Goal: Communication & Community: Answer question/provide support

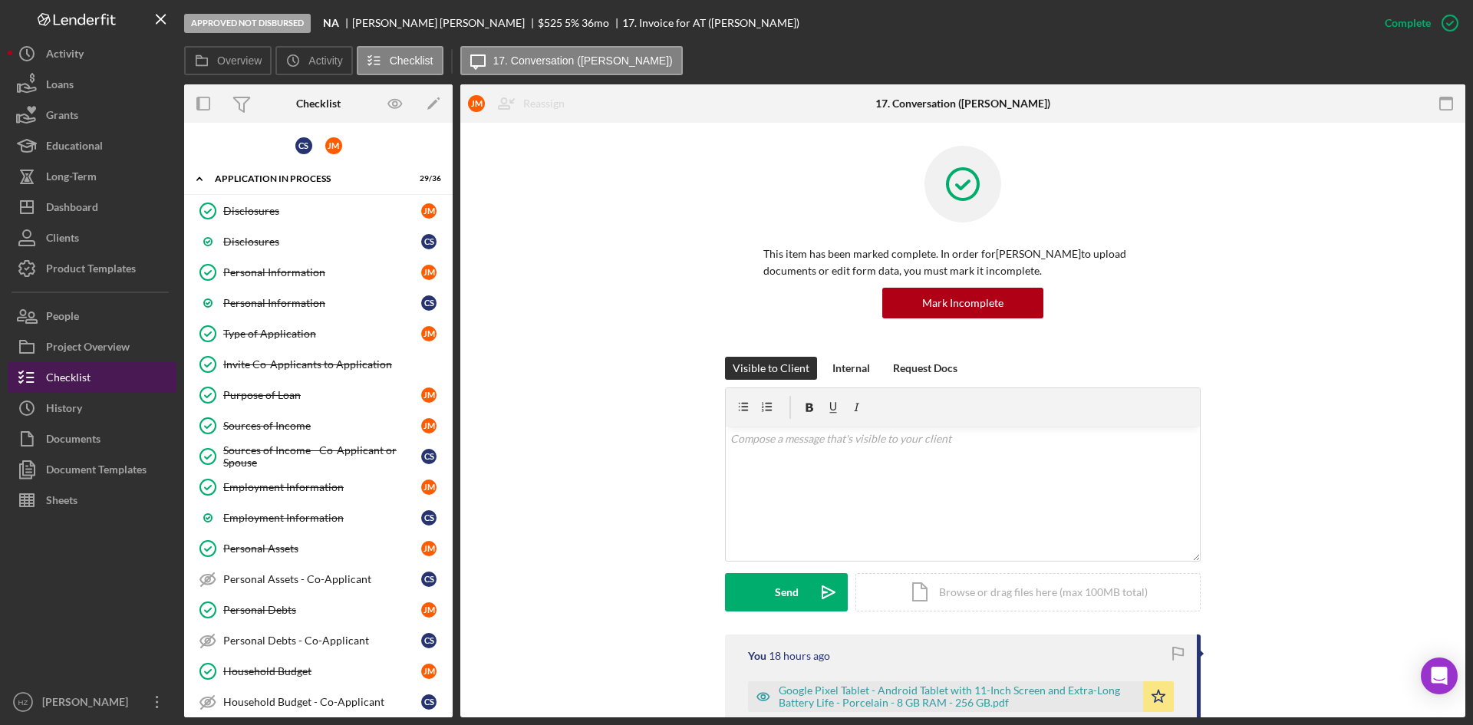
scroll to position [230, 0]
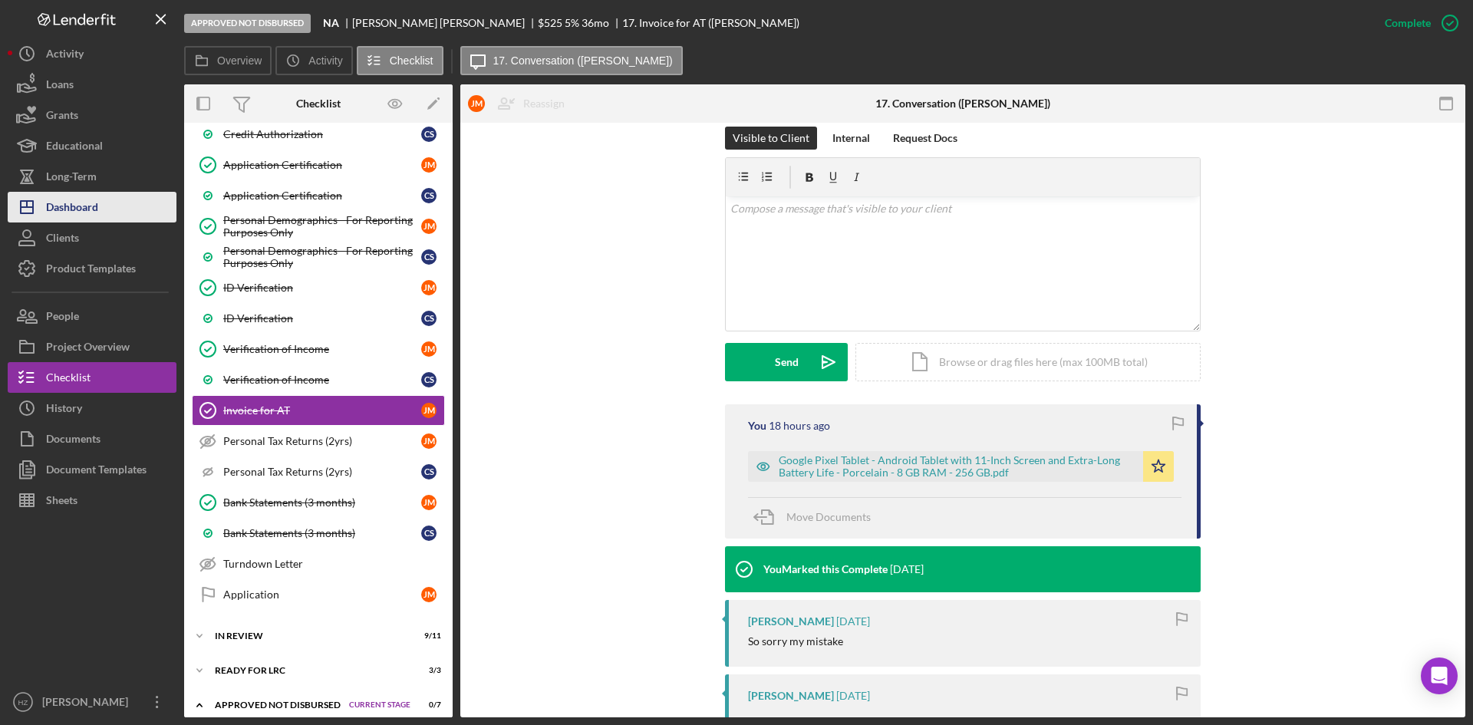
click at [71, 207] on div "Dashboard" at bounding box center [72, 209] width 52 height 35
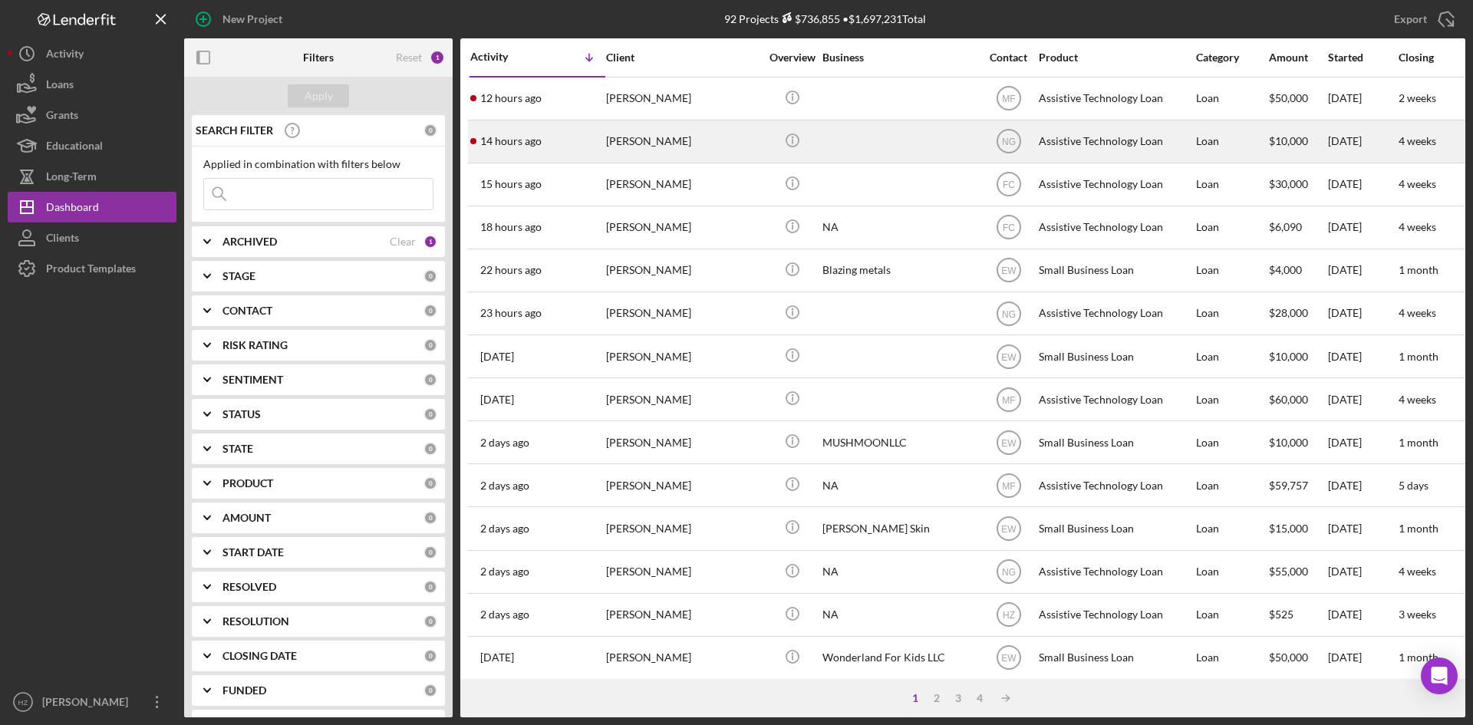
click at [647, 121] on div "[PERSON_NAME]" at bounding box center [682, 141] width 153 height 41
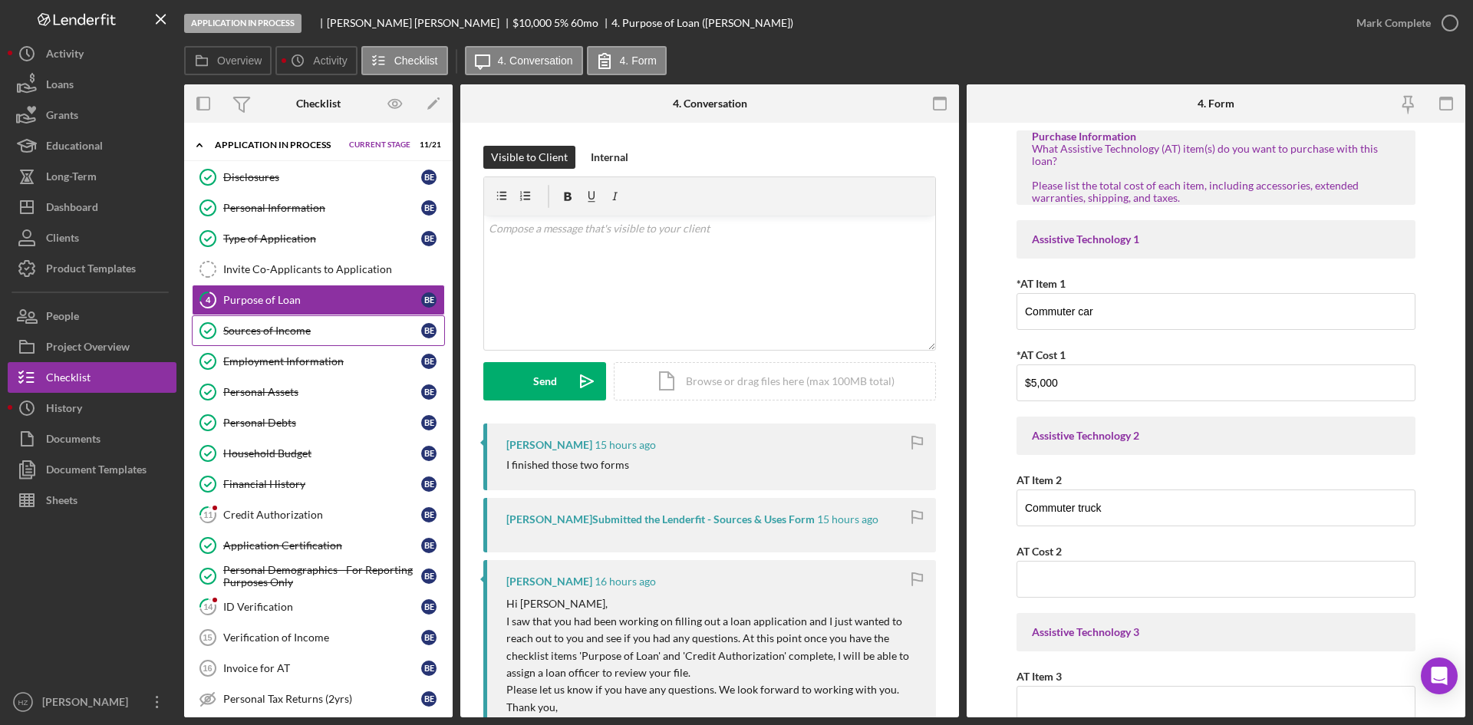
click at [278, 338] on link "Sources of Income Sources of Income B E" at bounding box center [318, 330] width 253 height 31
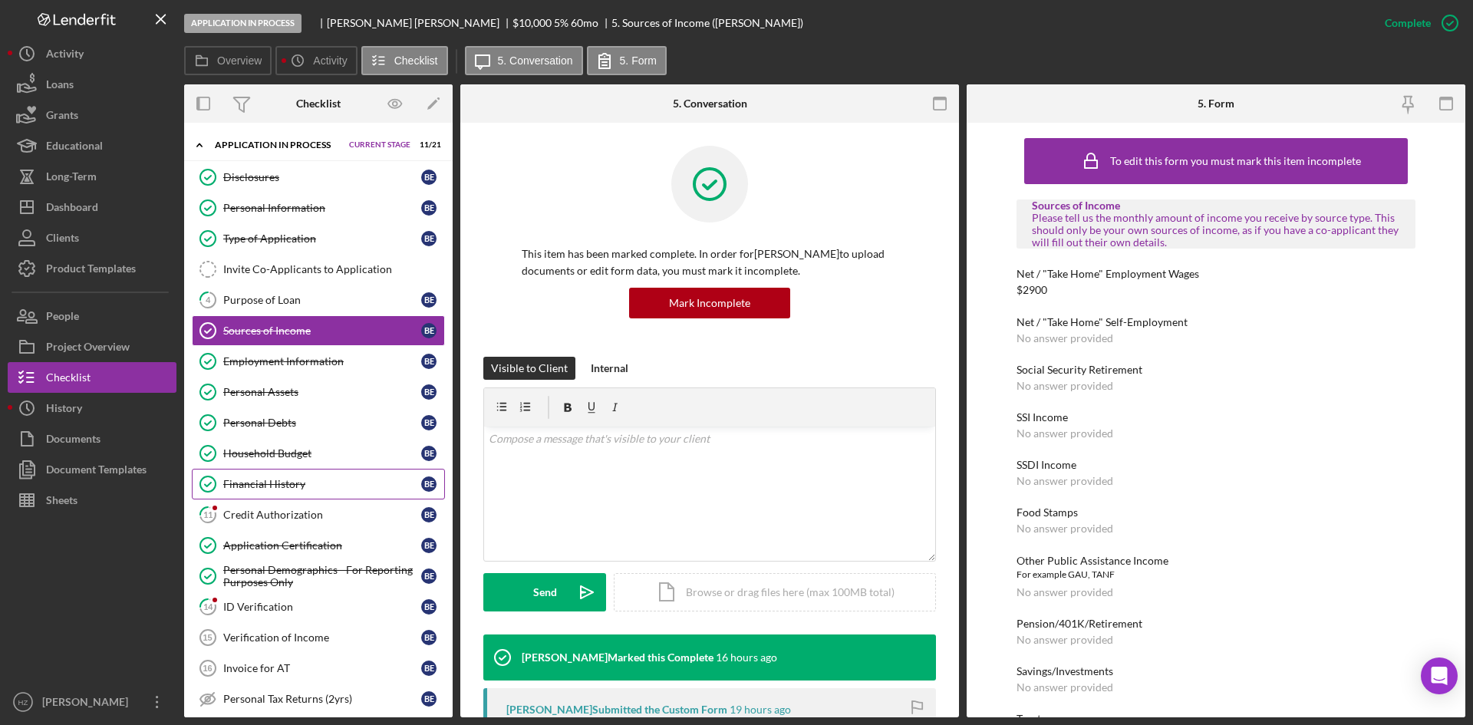
click at [255, 479] on div "Financial History" at bounding box center [322, 484] width 198 height 12
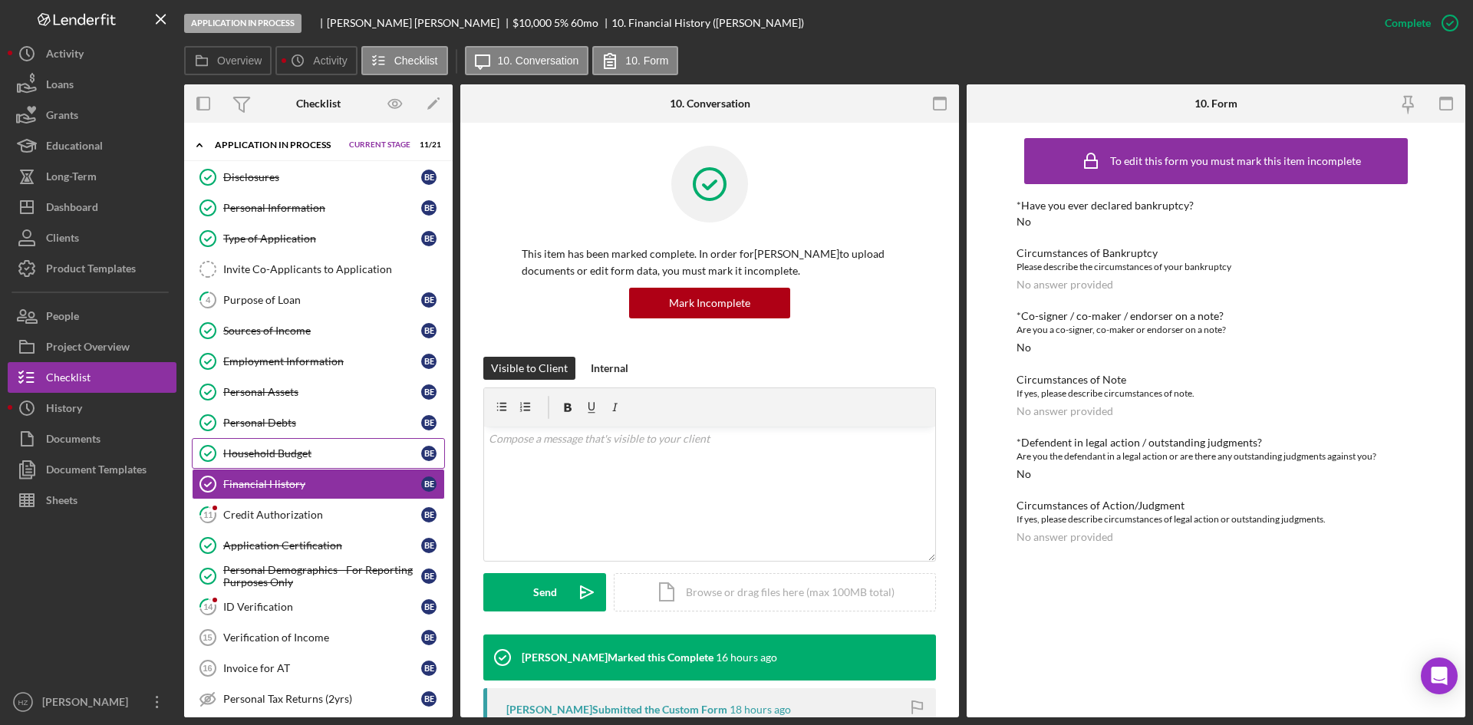
click at [258, 455] on div "Household Budget" at bounding box center [322, 453] width 198 height 12
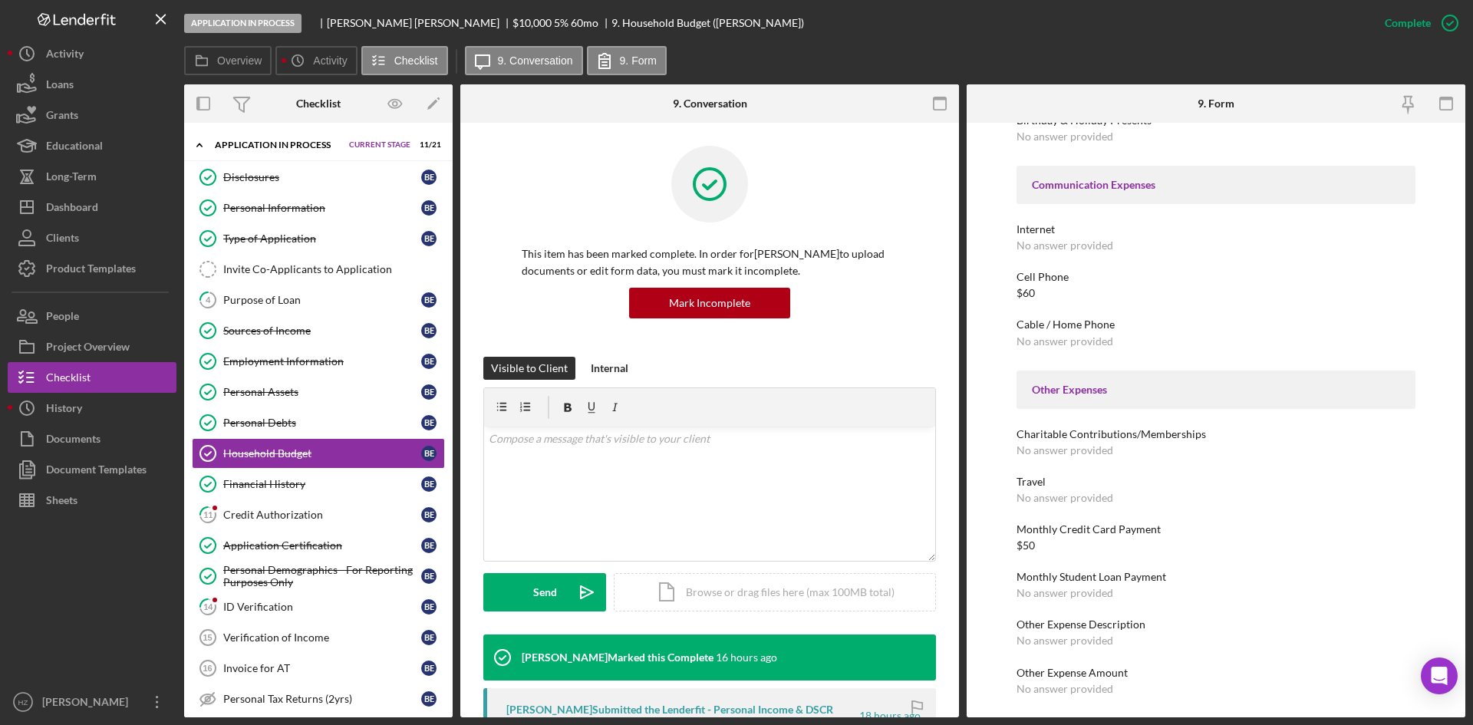
scroll to position [2157, 0]
click at [251, 367] on div "Employment Information" at bounding box center [322, 361] width 198 height 12
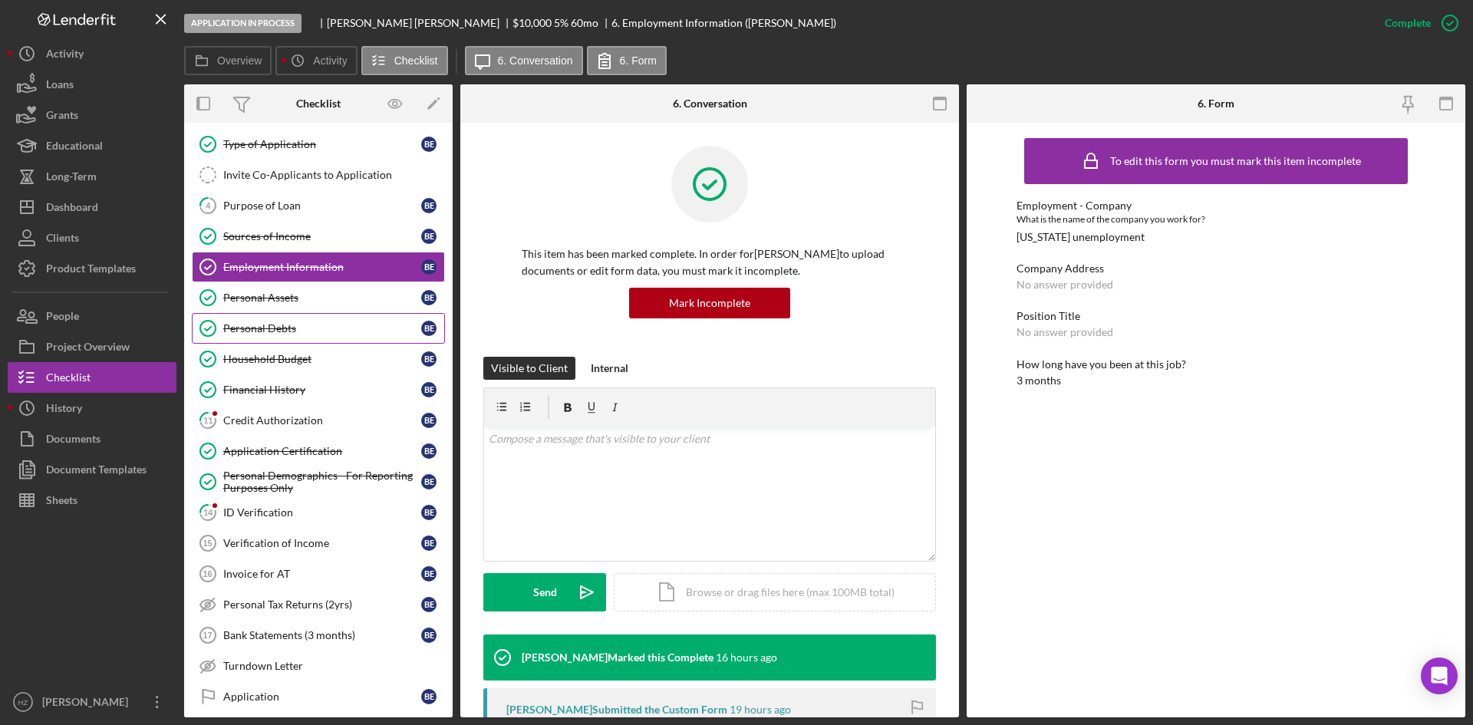
scroll to position [242, 0]
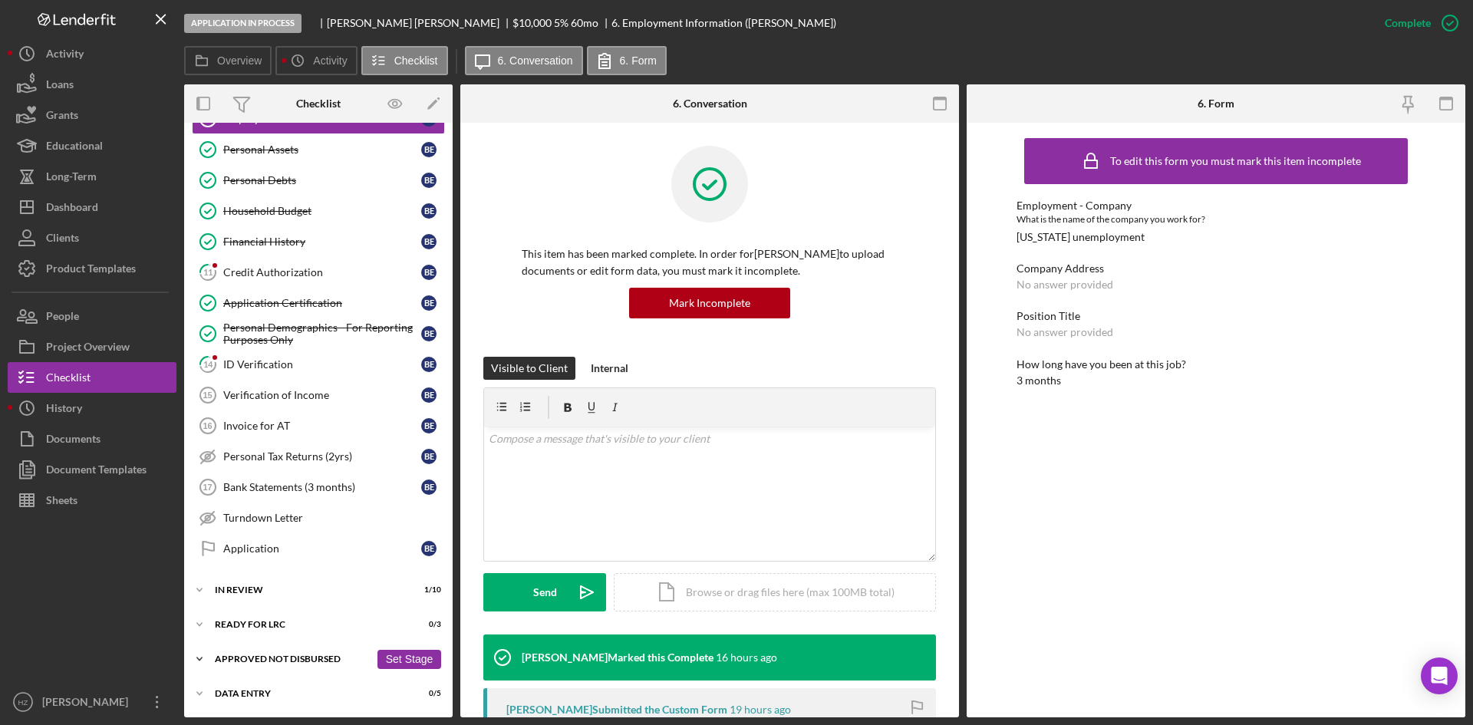
click at [201, 661] on icon "Icon/Expander" at bounding box center [199, 659] width 31 height 31
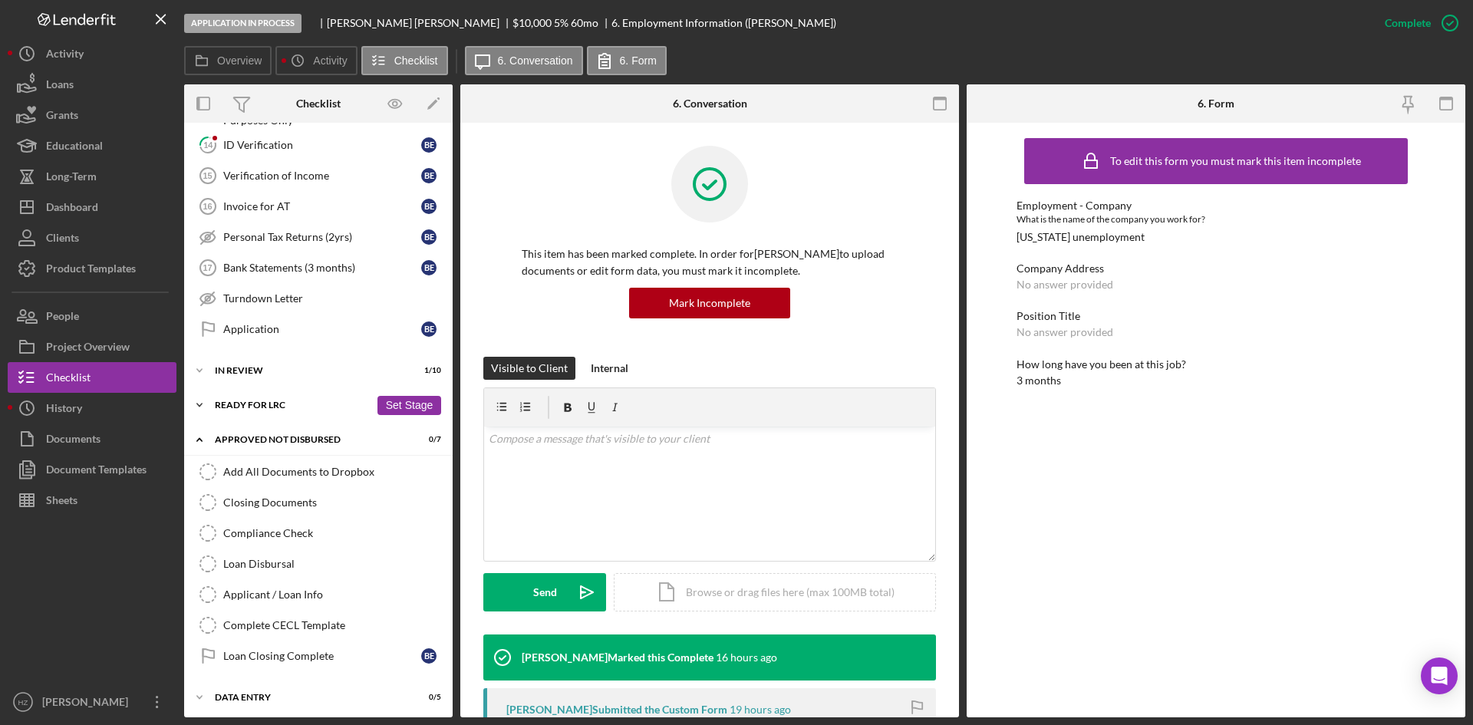
scroll to position [466, 0]
click at [201, 691] on icon "Icon/Expander" at bounding box center [199, 693] width 31 height 31
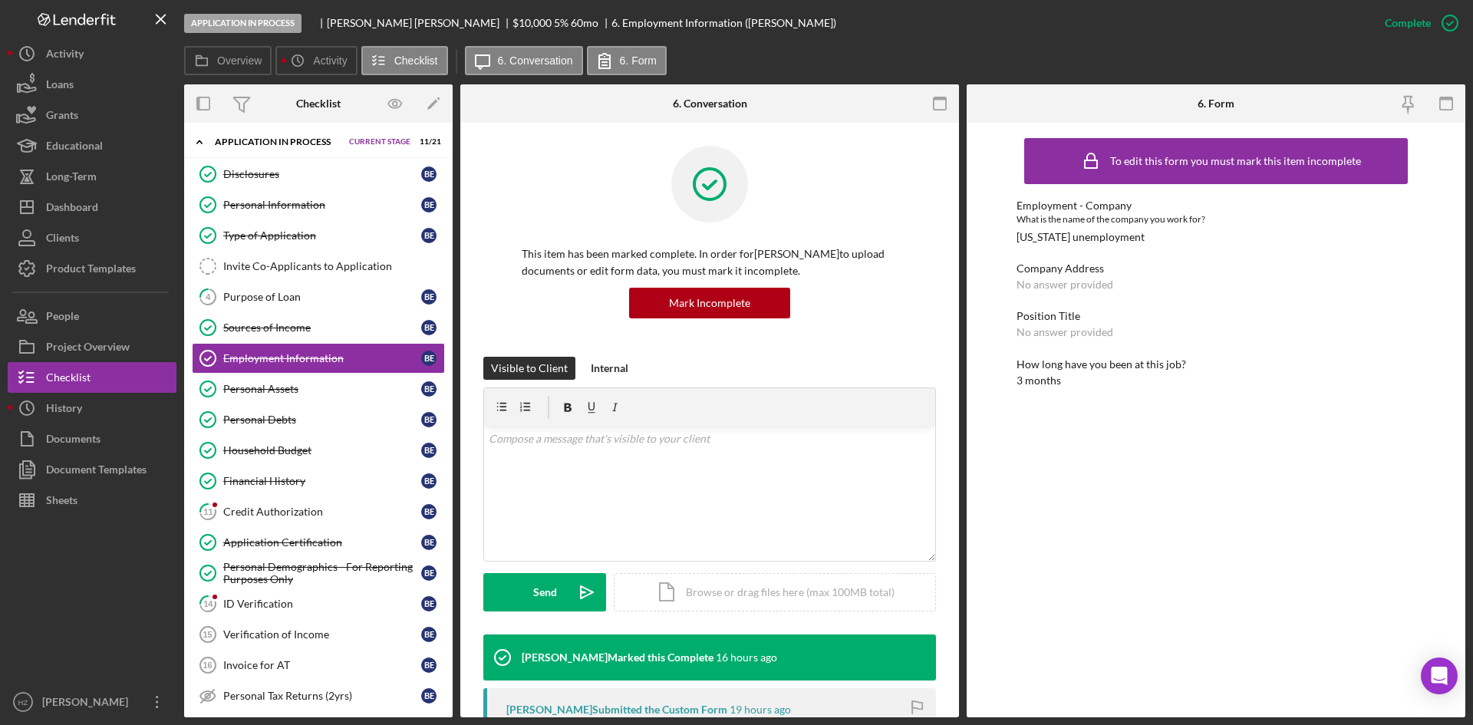
scroll to position [0, 0]
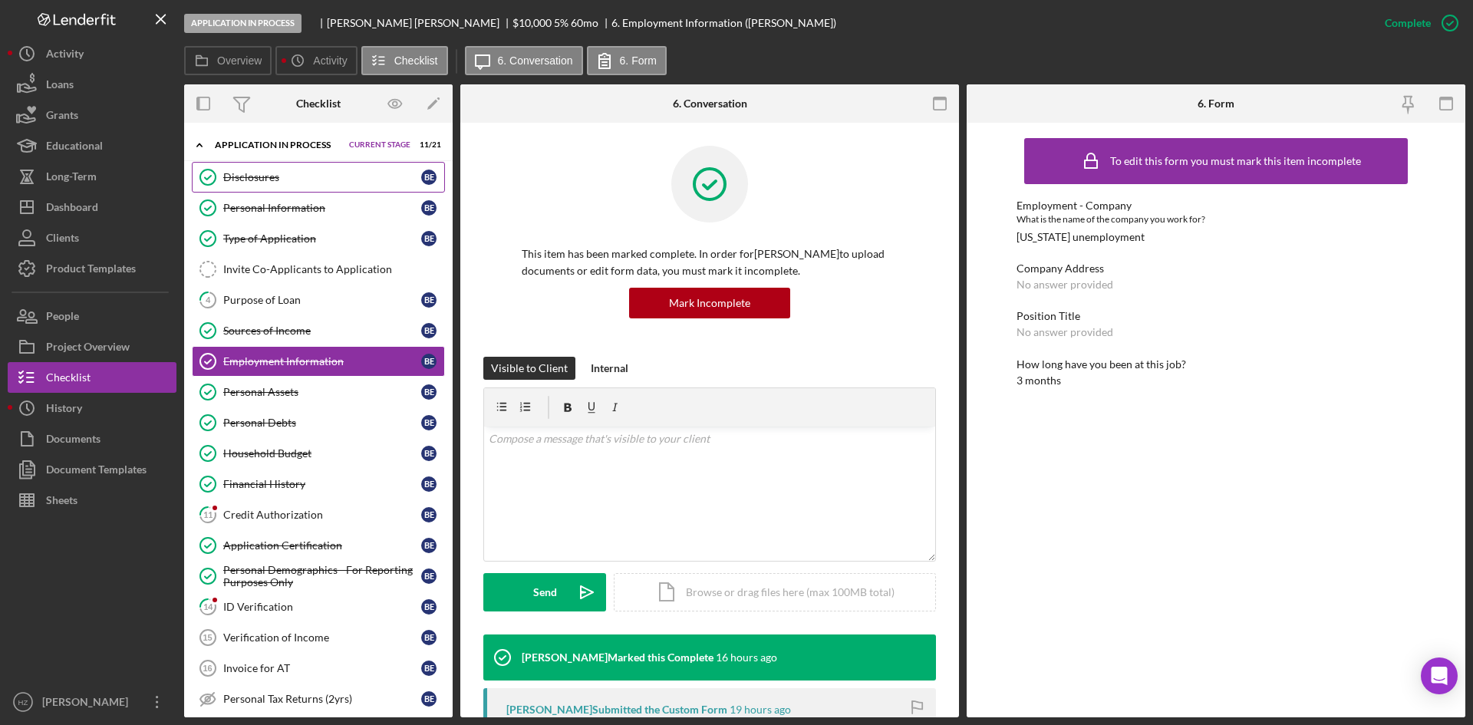
click at [271, 171] on div "Disclosures" at bounding box center [322, 177] width 198 height 12
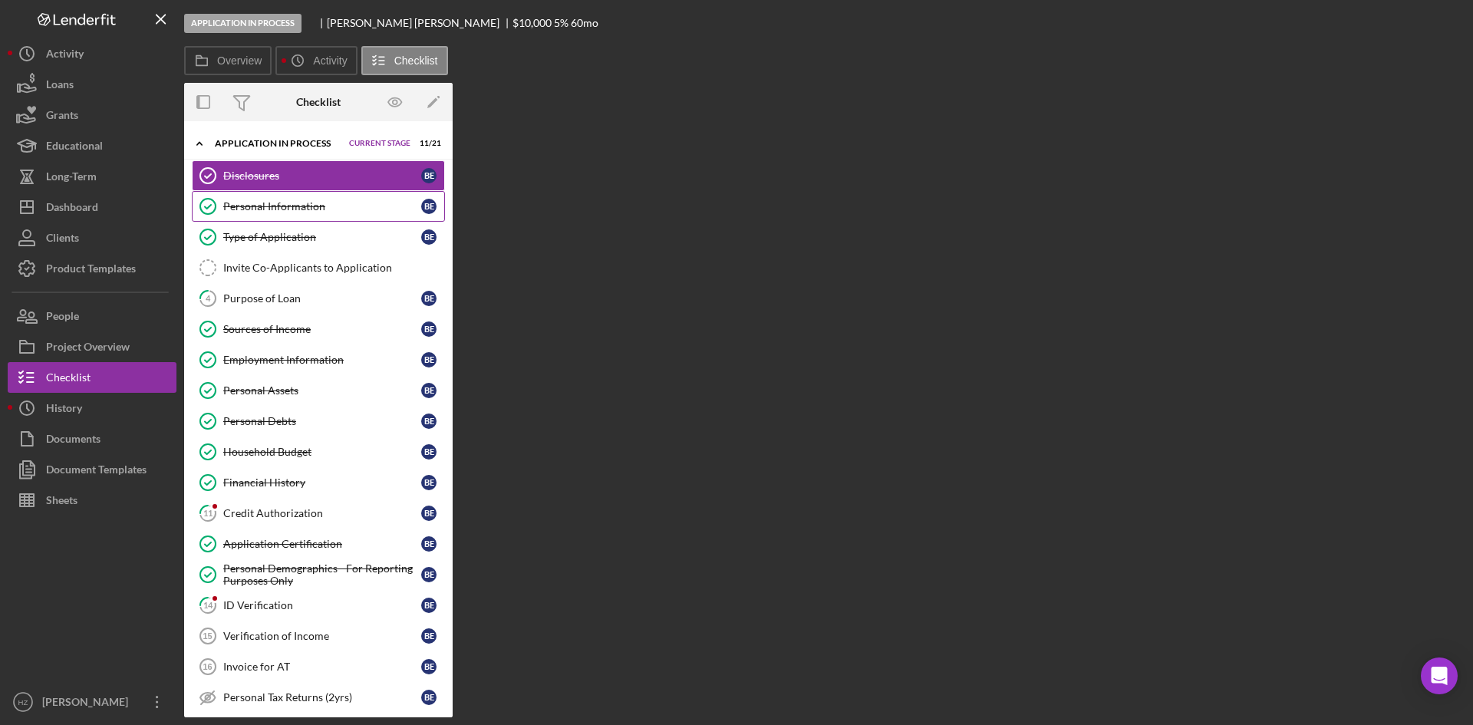
click at [266, 212] on div "Personal Information" at bounding box center [322, 206] width 198 height 12
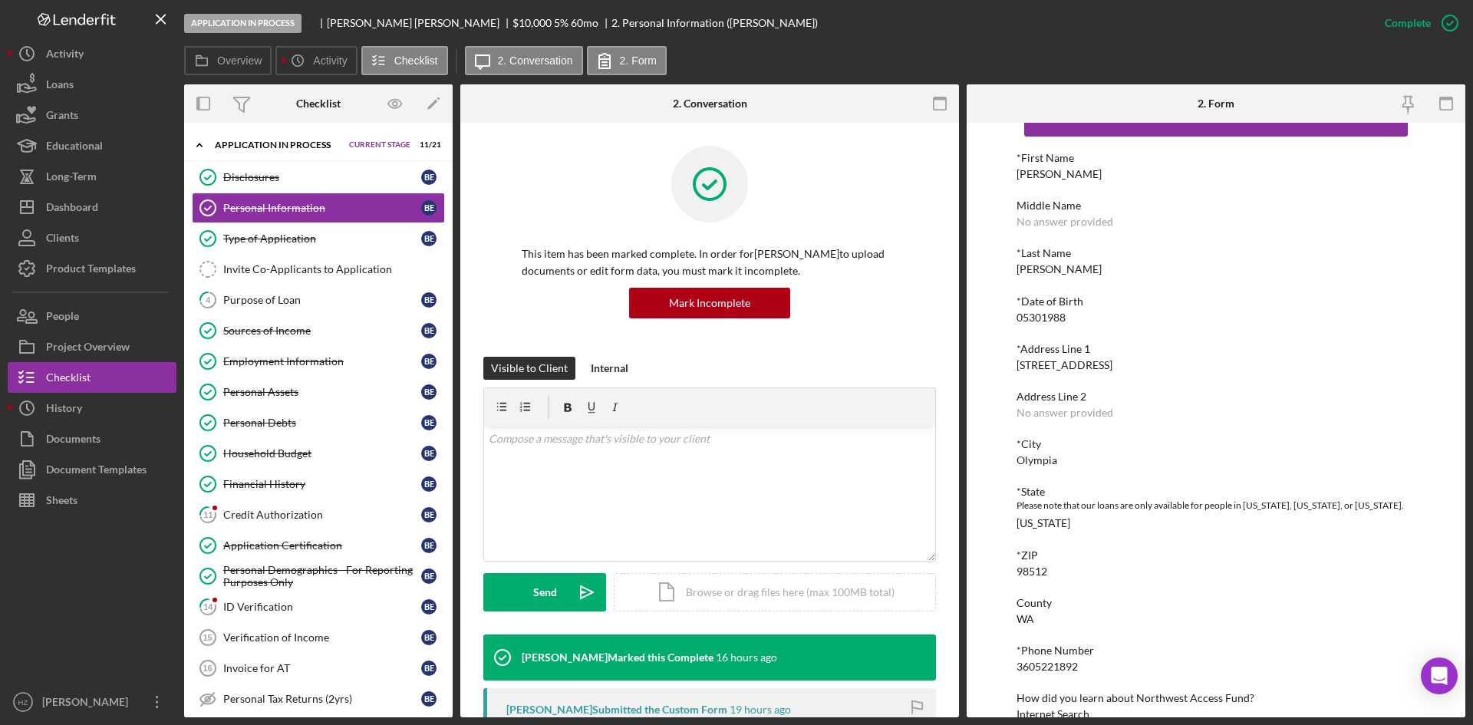
scroll to position [74, 0]
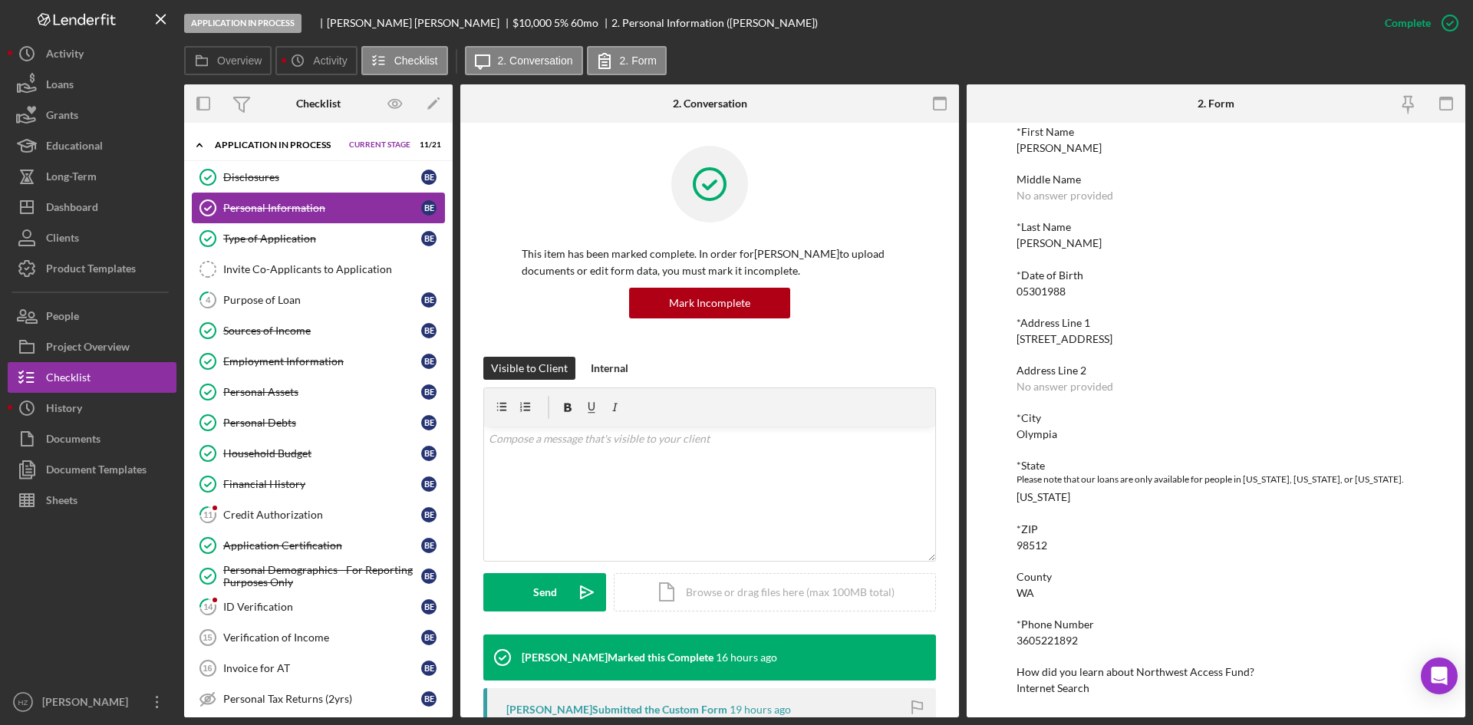
click at [291, 209] on div "Personal Information" at bounding box center [322, 208] width 198 height 12
click at [603, 369] on div "Internal" at bounding box center [610, 368] width 38 height 23
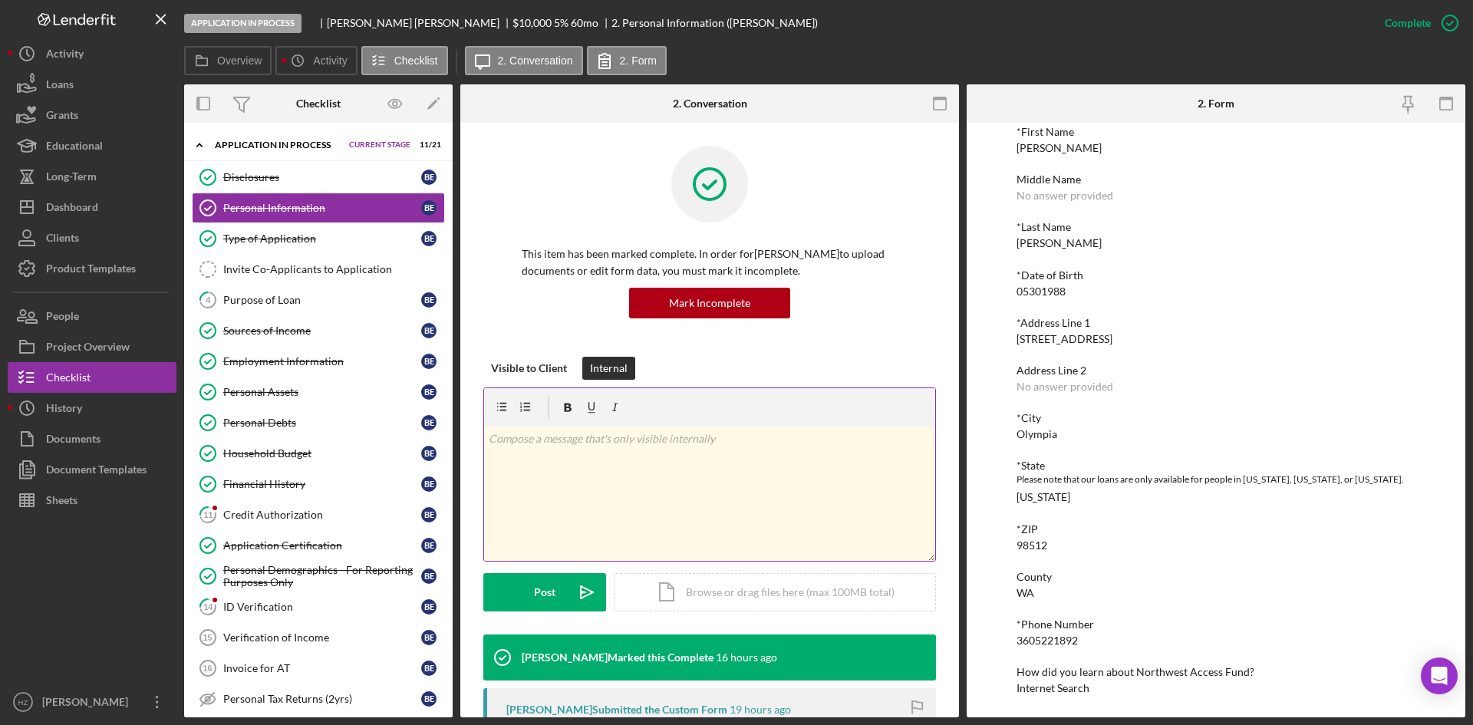
click at [568, 450] on div "v Color teal Color pink Remove color Add row above Add row below Add column bef…" at bounding box center [709, 493] width 451 height 134
click at [550, 439] on p "Left message to inquire about disability, app states there is none." at bounding box center [710, 438] width 443 height 17
click at [540, 594] on div "Post" at bounding box center [544, 592] width 21 height 38
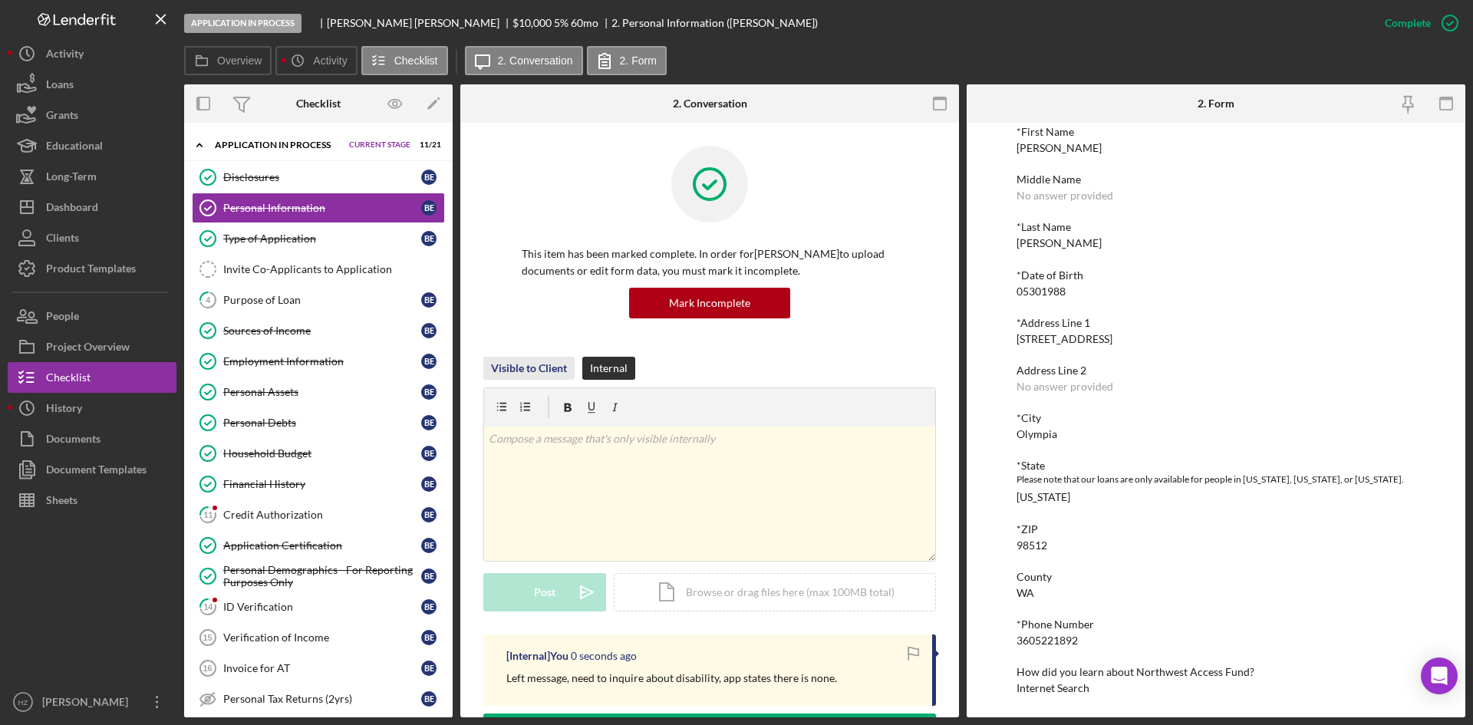
click at [531, 370] on div "Visible to Client" at bounding box center [529, 368] width 76 height 23
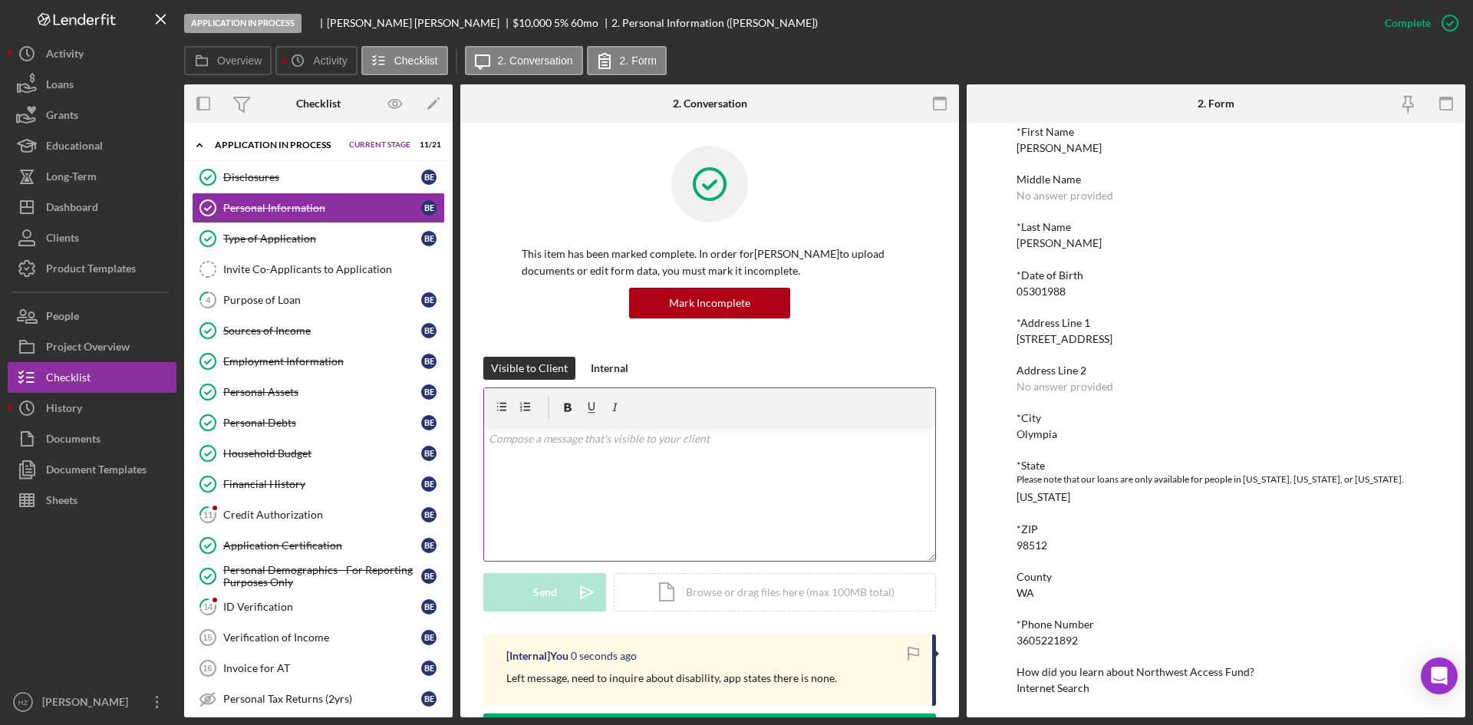
click at [565, 452] on div "v Color teal Color pink Remove color Add row above Add row below Add column bef…" at bounding box center [709, 493] width 451 height 134
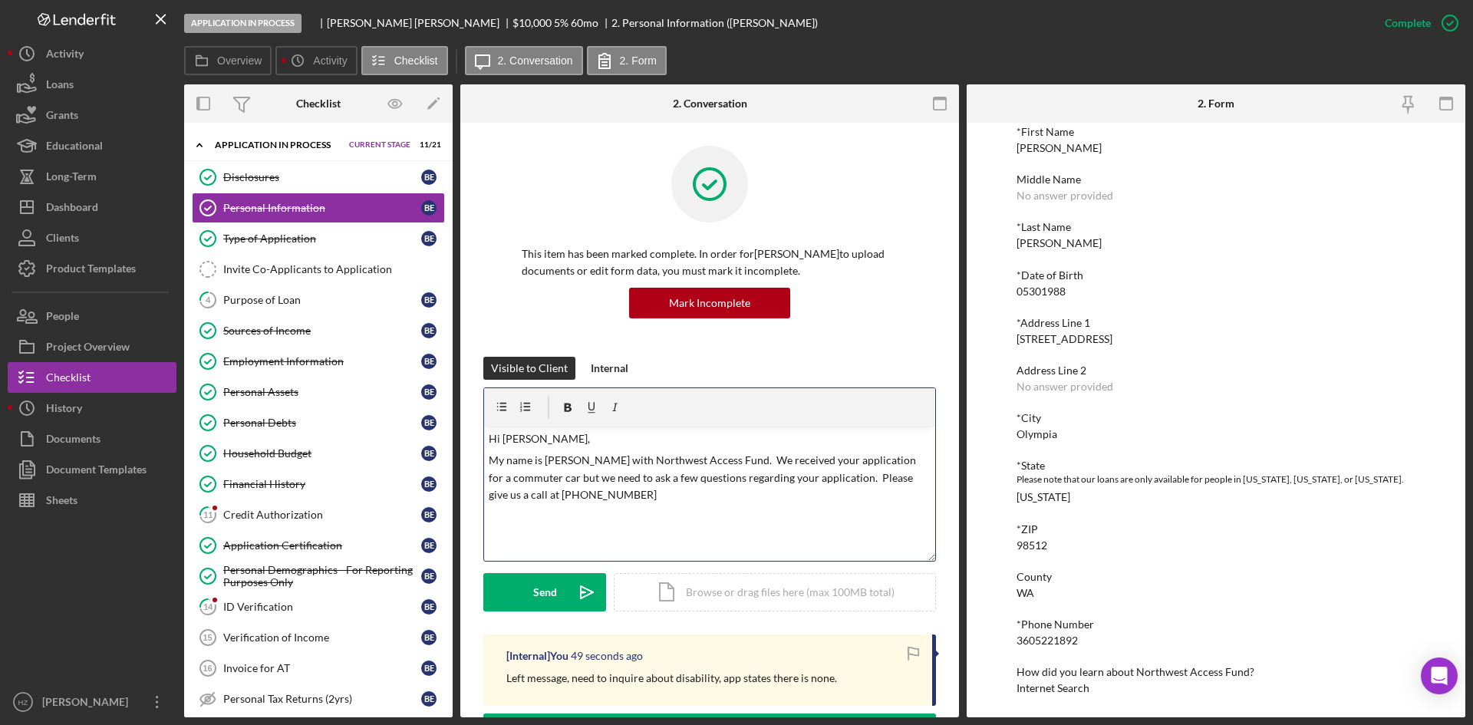
click at [617, 494] on p "My name is [PERSON_NAME] with Northwest Access Fund. We received your applicati…" at bounding box center [710, 477] width 443 height 51
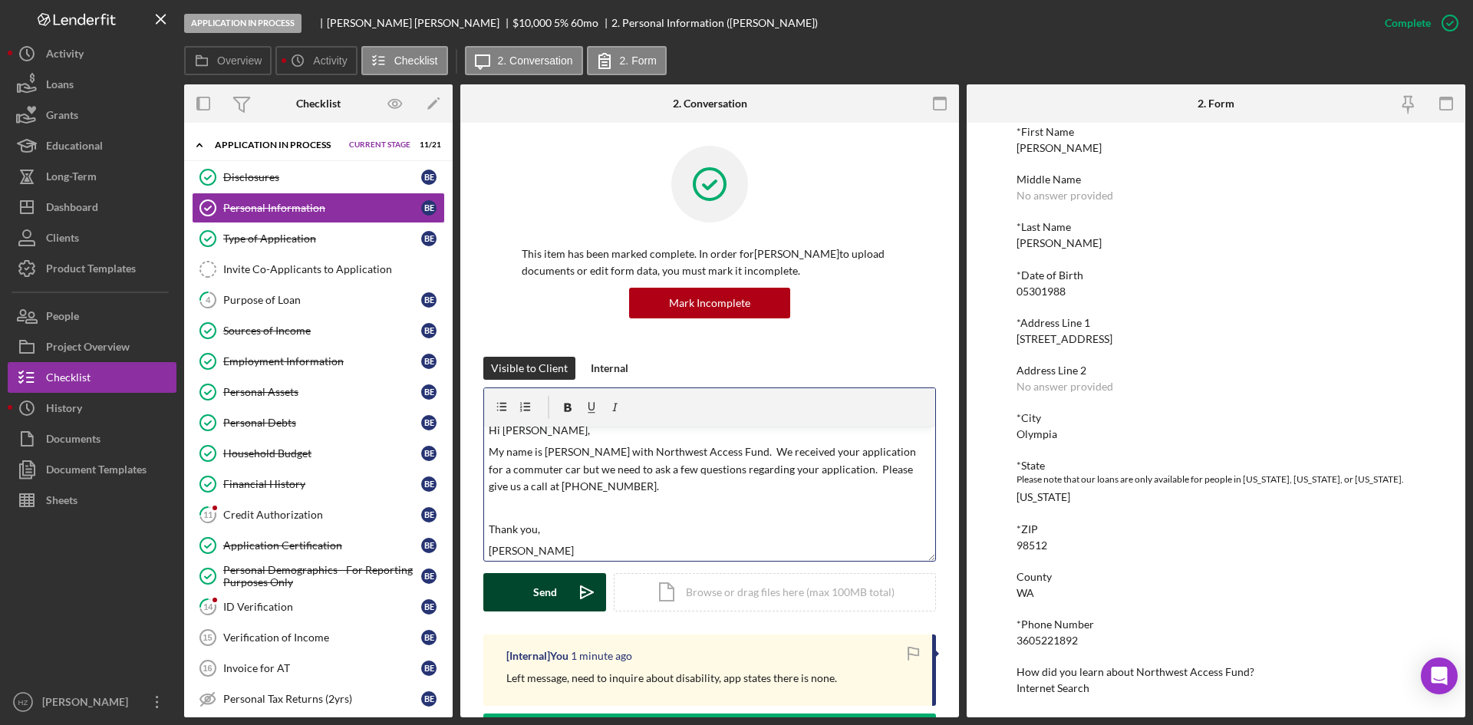
click at [533, 588] on div "Send" at bounding box center [545, 592] width 24 height 38
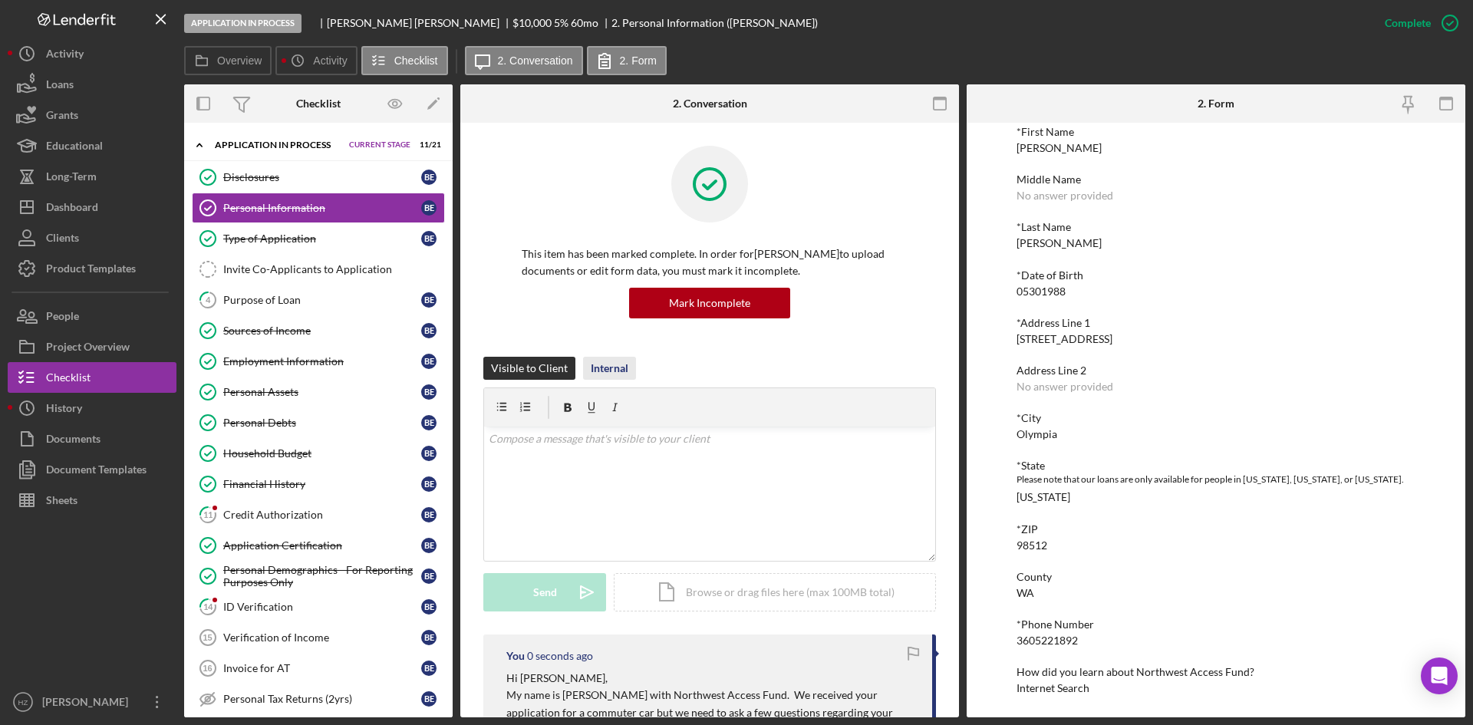
click at [615, 366] on div "Internal" at bounding box center [610, 368] width 38 height 23
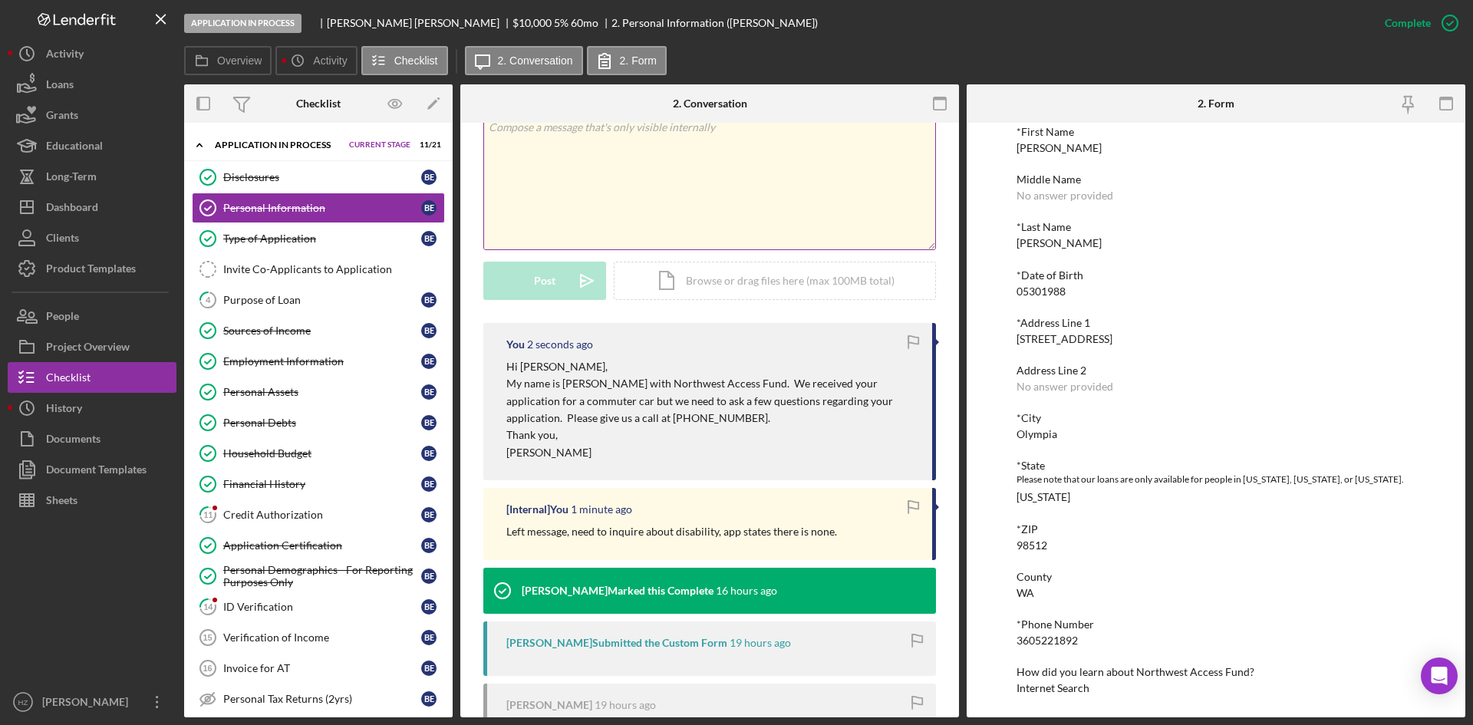
scroll to position [383, 0]
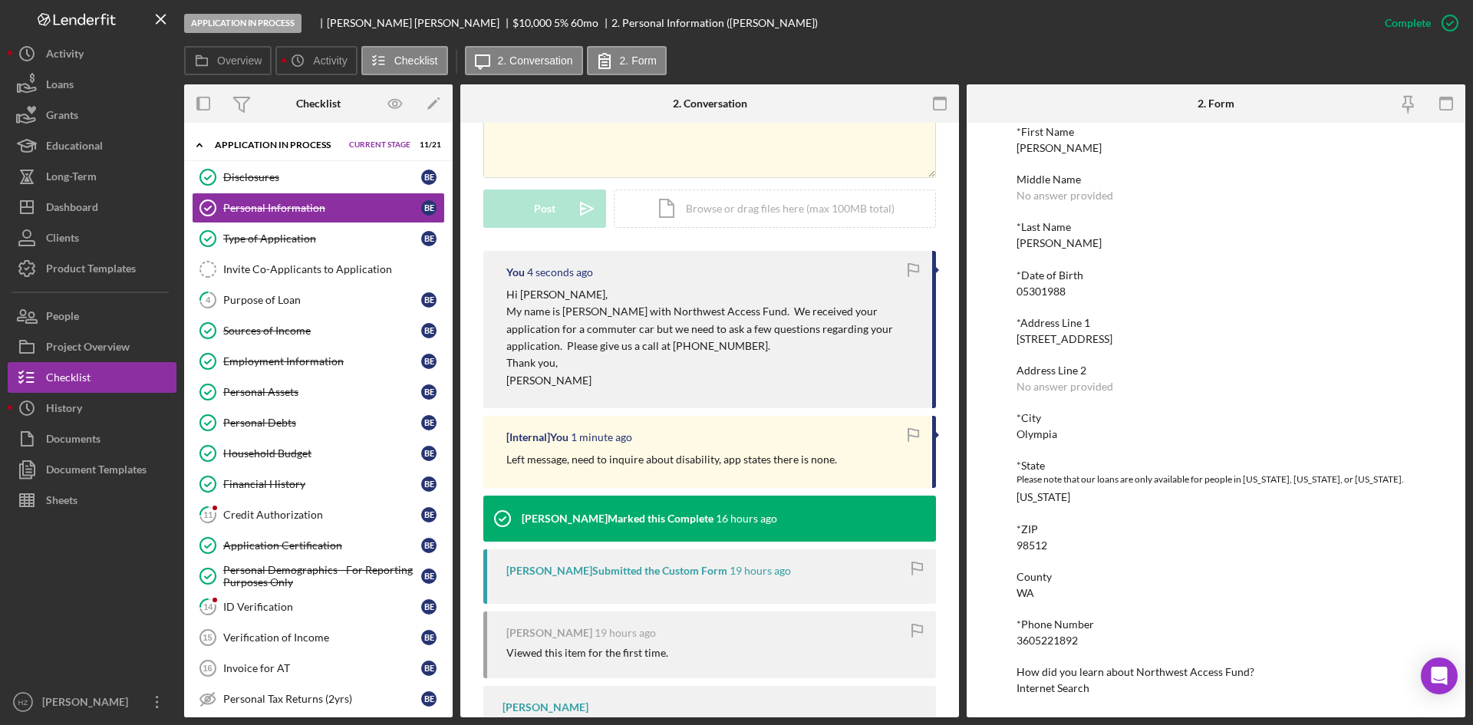
click at [754, 466] on p "Left message, need to inquire about disability, app states there is none." at bounding box center [671, 459] width 331 height 17
click at [749, 460] on p "Left message, need to inquire about disability, app states there is none." at bounding box center [671, 459] width 331 height 17
click at [677, 461] on p "Left message, need to inquire about disability, app states there is none." at bounding box center [671, 459] width 331 height 17
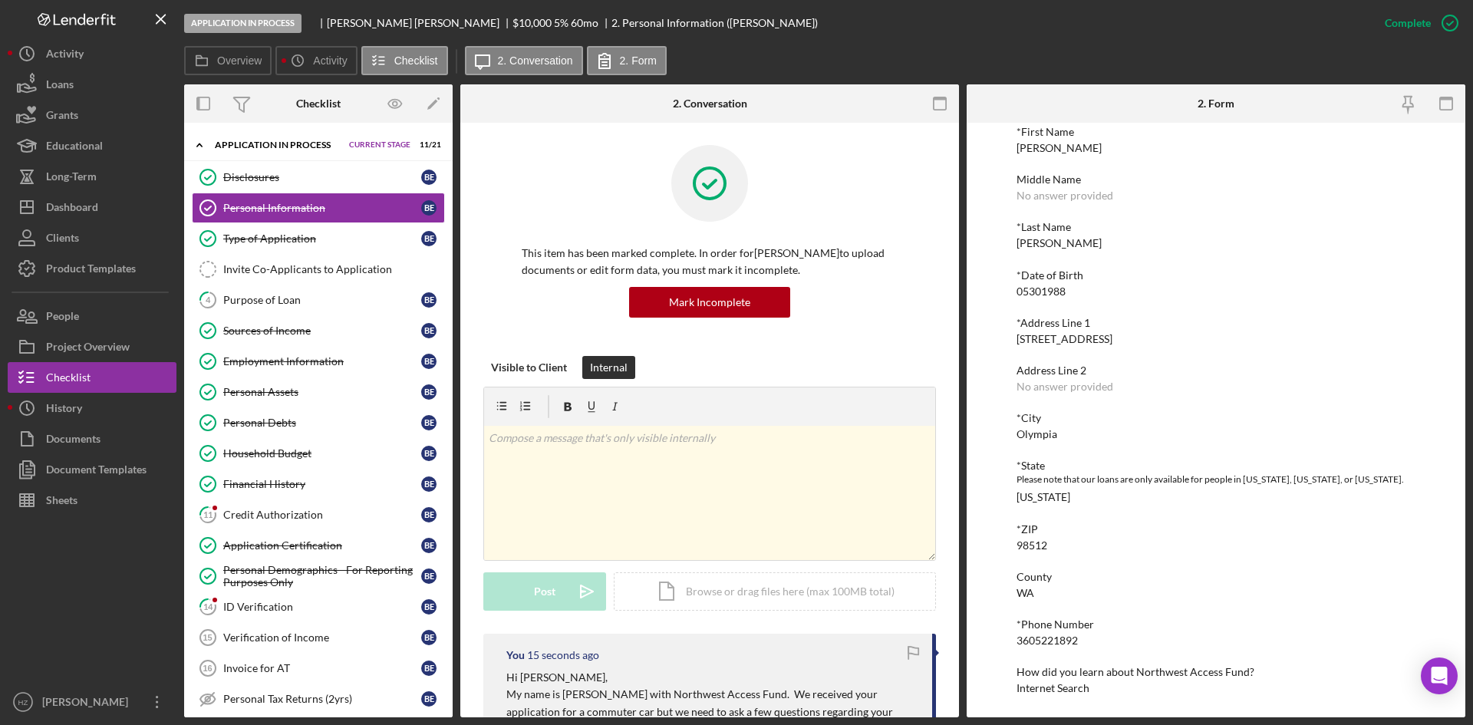
scroll to position [0, 0]
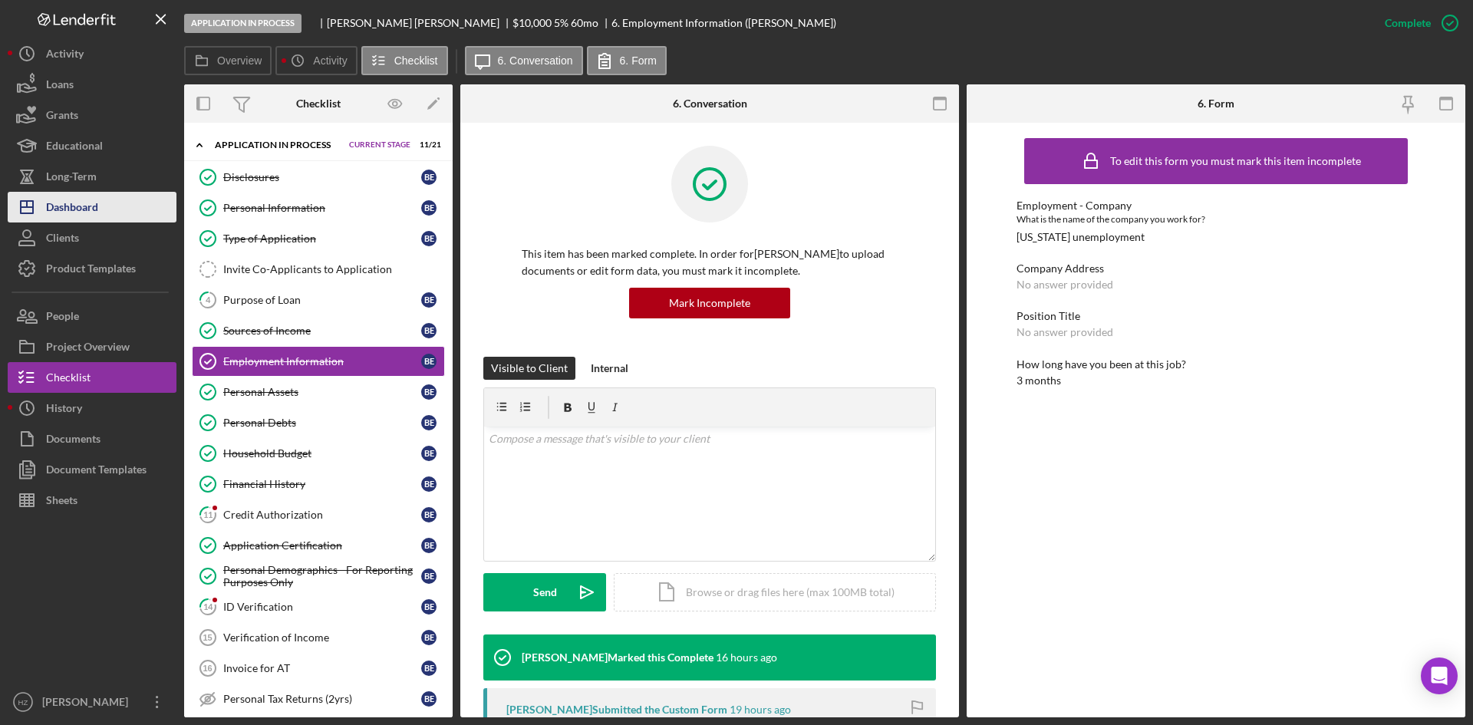
click at [73, 215] on div "Dashboard" at bounding box center [72, 209] width 52 height 35
